Goal: Find specific page/section: Find specific page/section

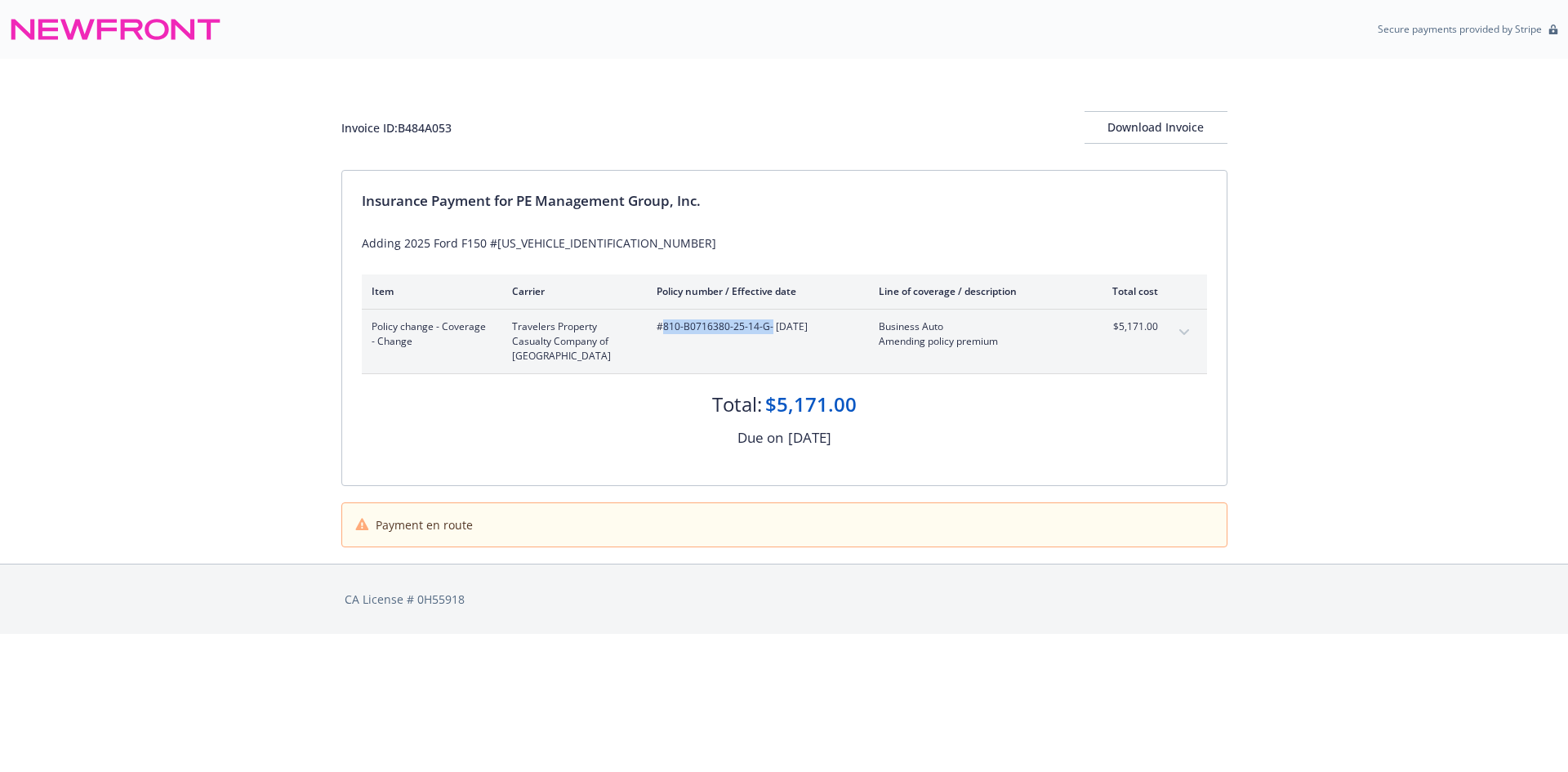
drag, startPoint x: 769, startPoint y: 320, endPoint x: 664, endPoint y: 324, distance: 105.1
click at [664, 324] on span "#810-B0716380-25-14-G - 03/31/2025" at bounding box center [754, 326] width 196 height 15
copy span "810-B0716380-25-14-G"
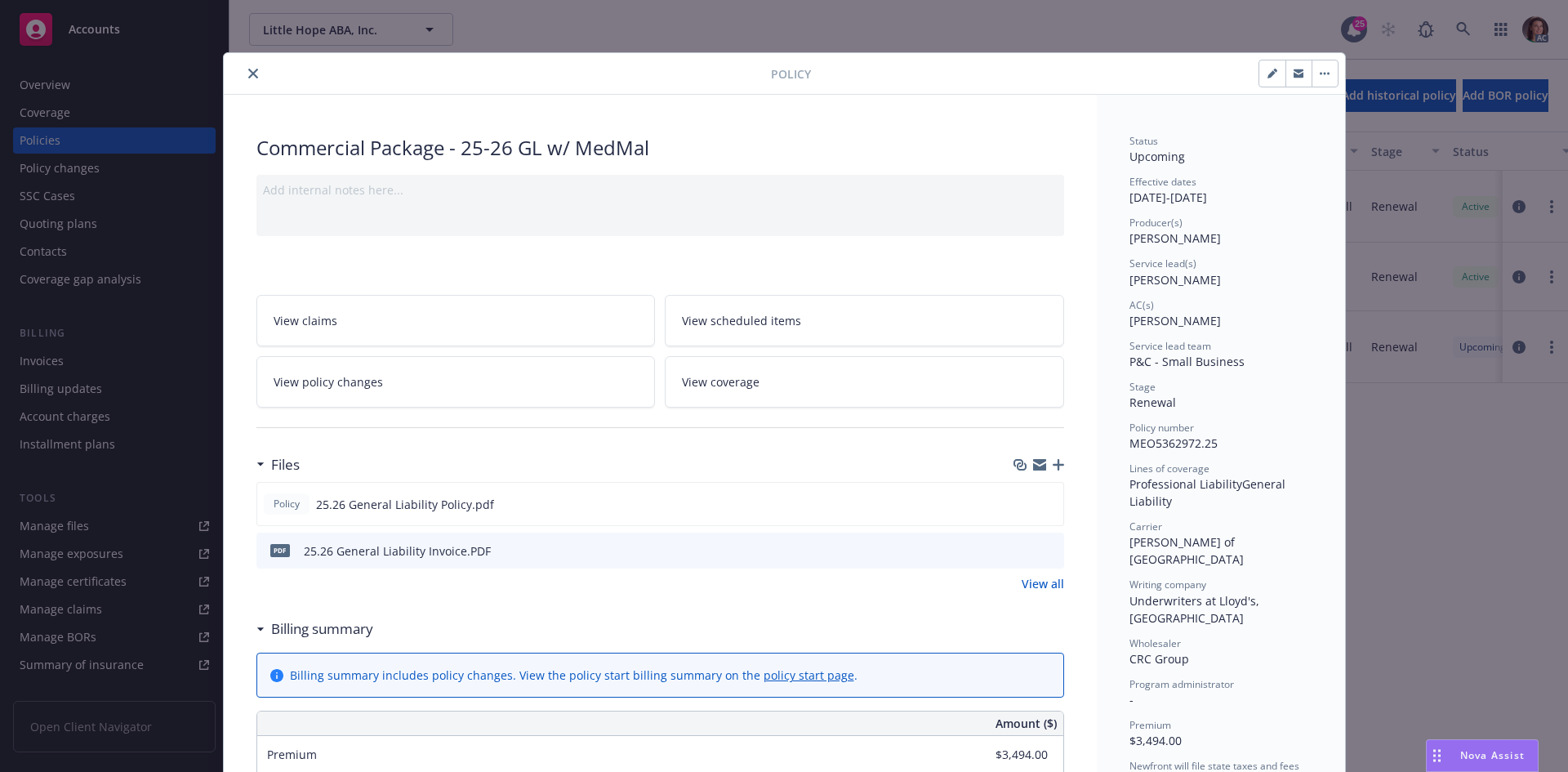
click at [248, 70] on icon "close" at bounding box center [252, 73] width 9 height 9
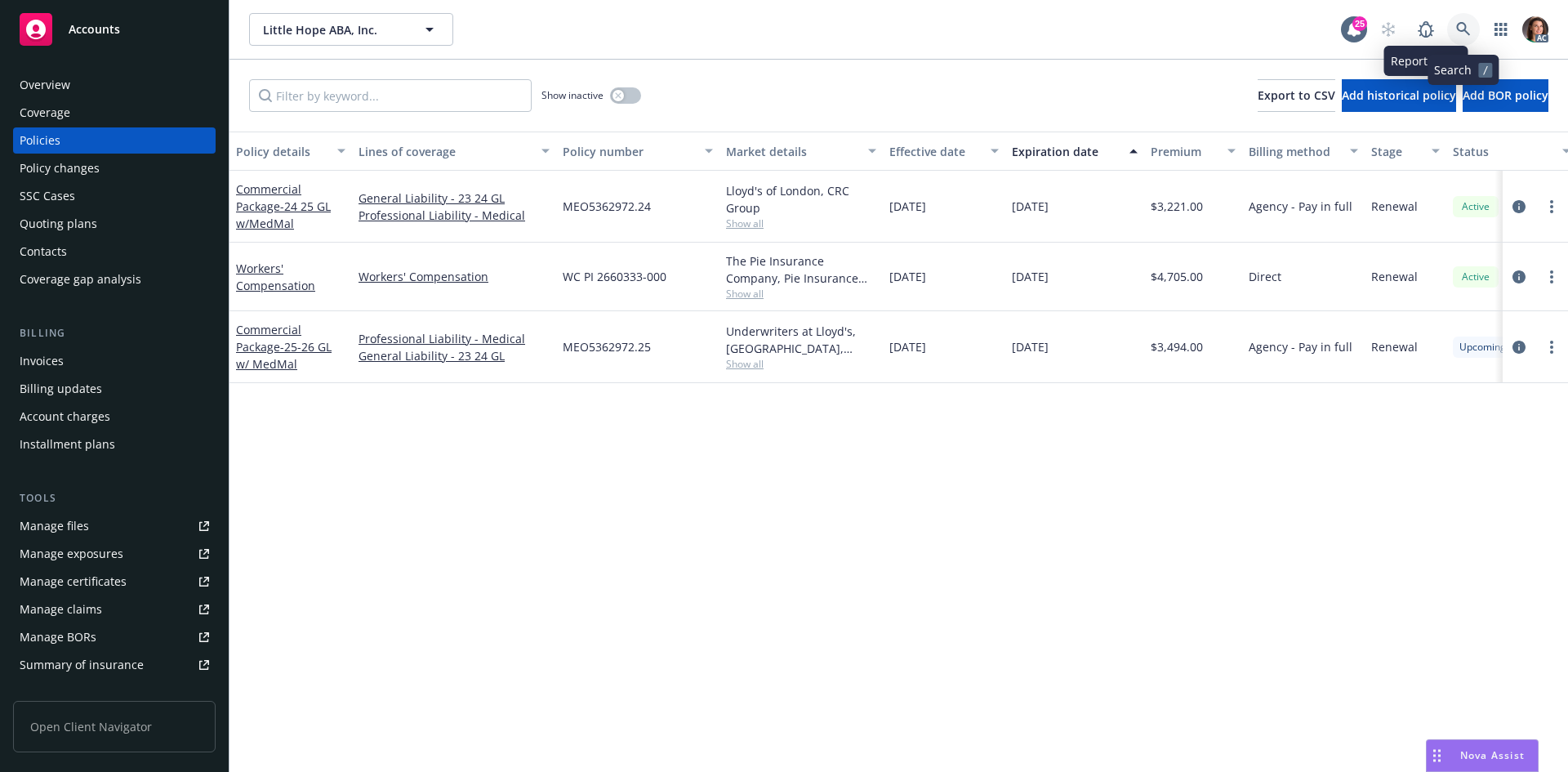
click at [1454, 30] on link at bounding box center [1464, 29] width 32 height 32
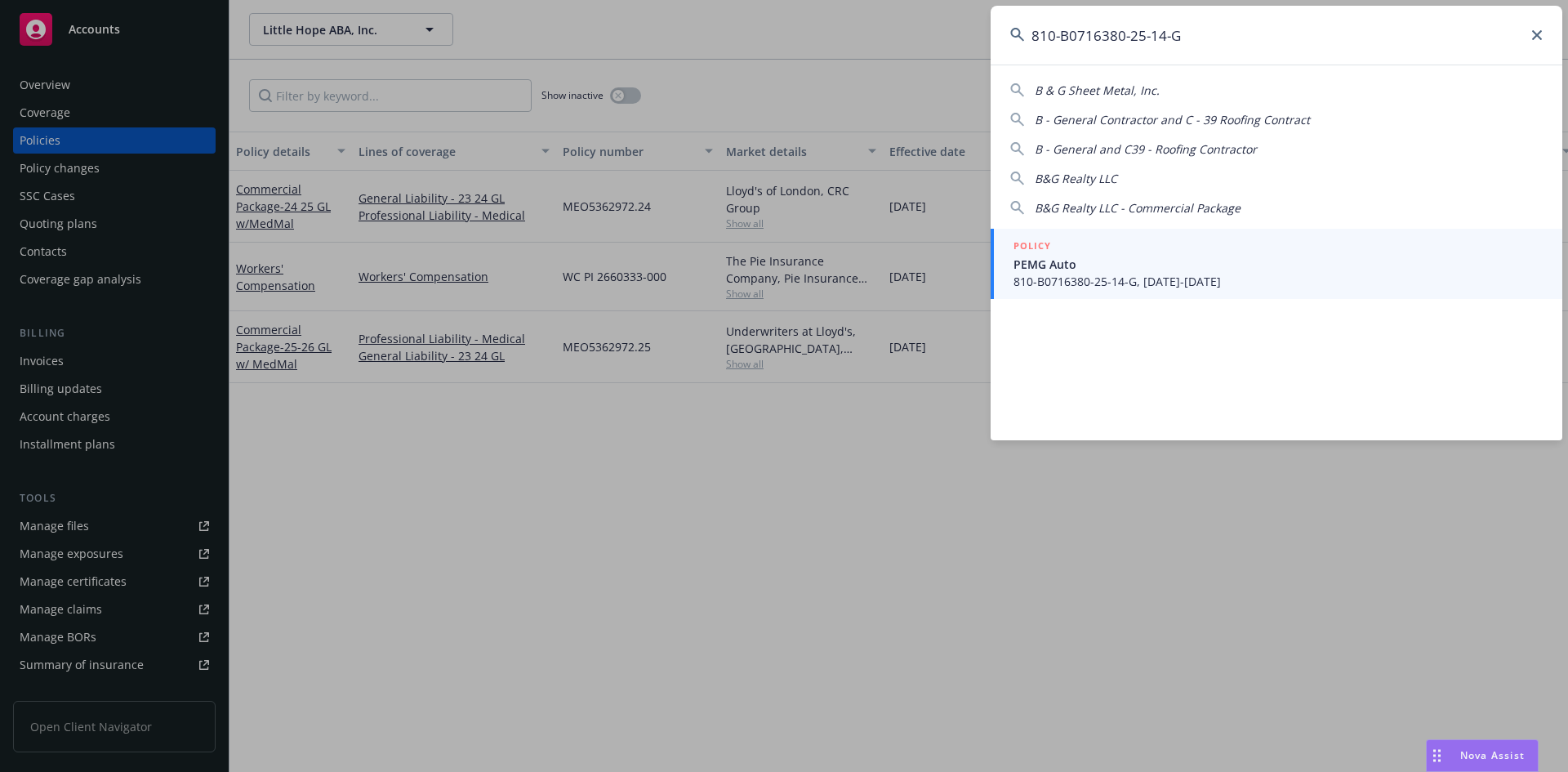
type input "810-B0716380-25-14-G"
click at [1124, 262] on span "PEMG Auto" at bounding box center [1277, 264] width 529 height 17
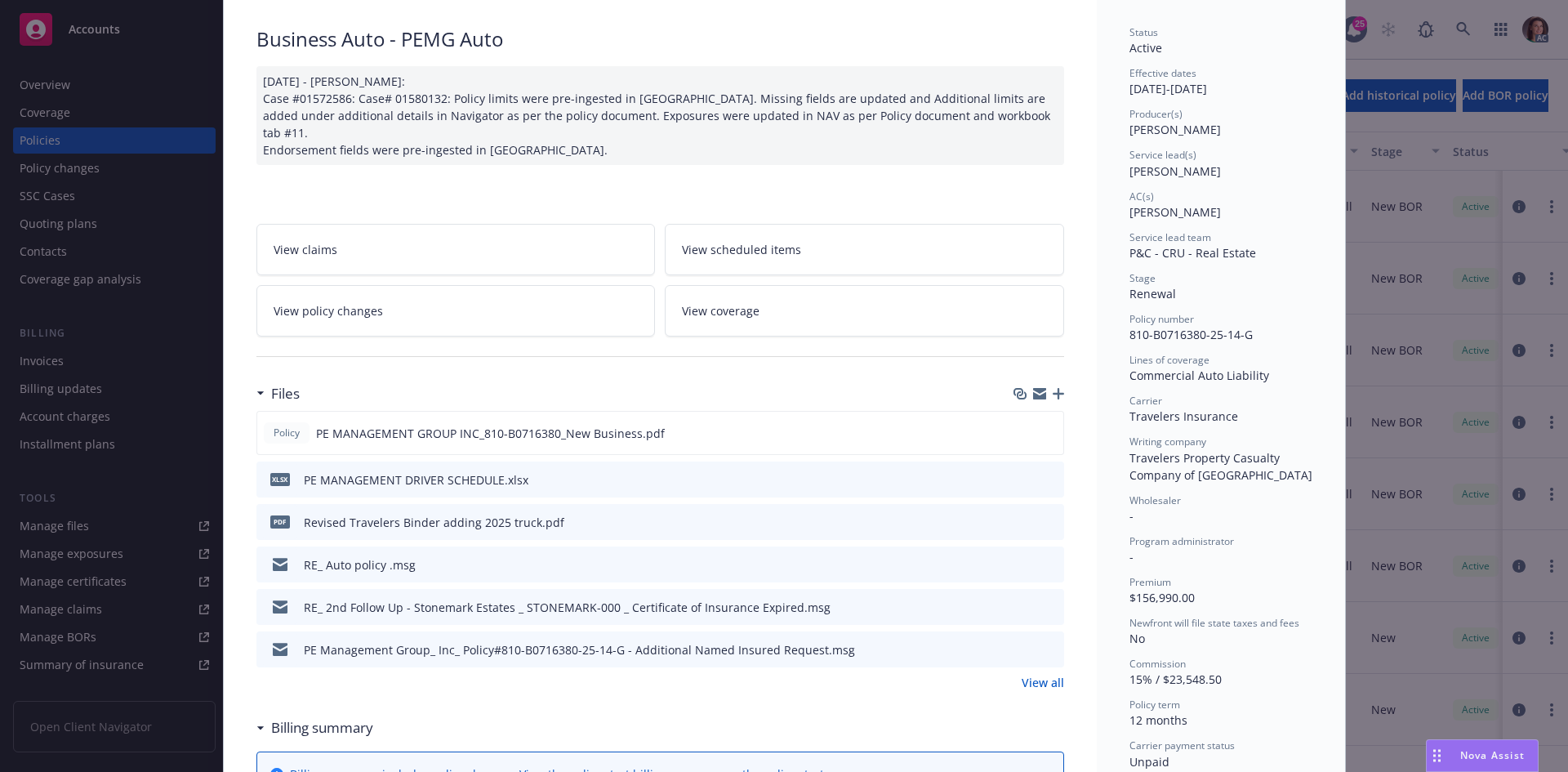
scroll to position [163, 0]
